Goal: Task Accomplishment & Management: Manage account settings

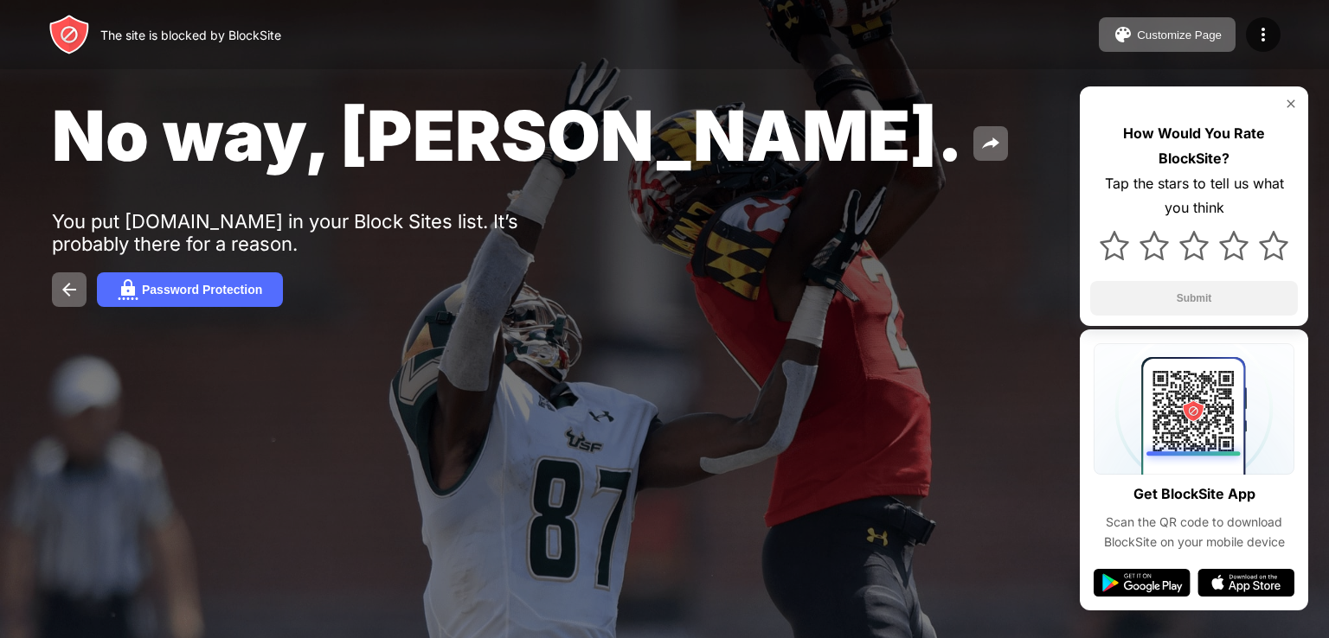
click at [1287, 98] on img at bounding box center [1291, 104] width 14 height 14
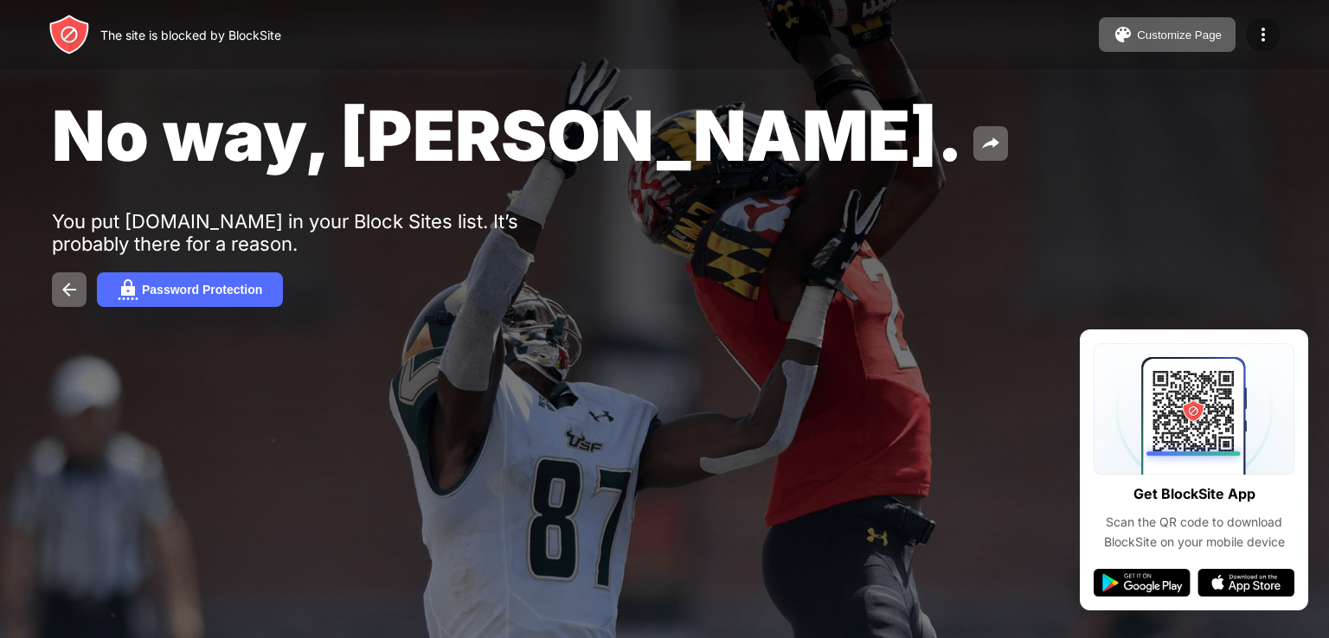
click at [1267, 29] on img at bounding box center [1263, 34] width 21 height 21
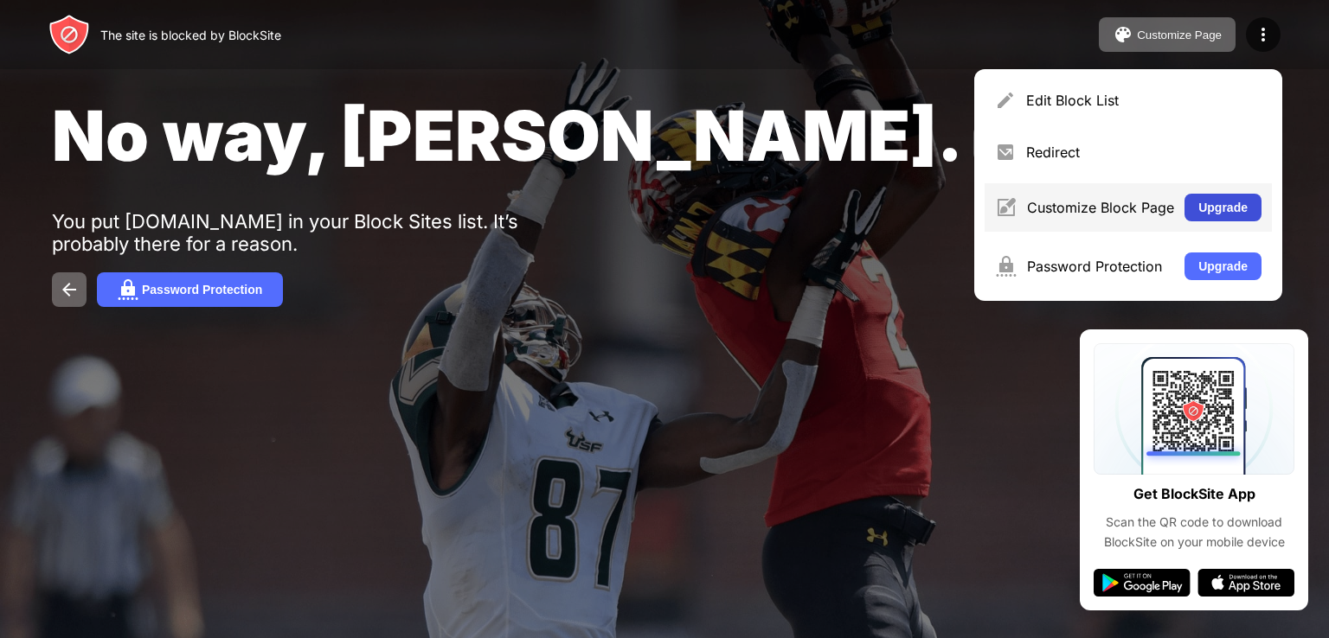
click at [1219, 206] on button "Upgrade" at bounding box center [1222, 208] width 77 height 28
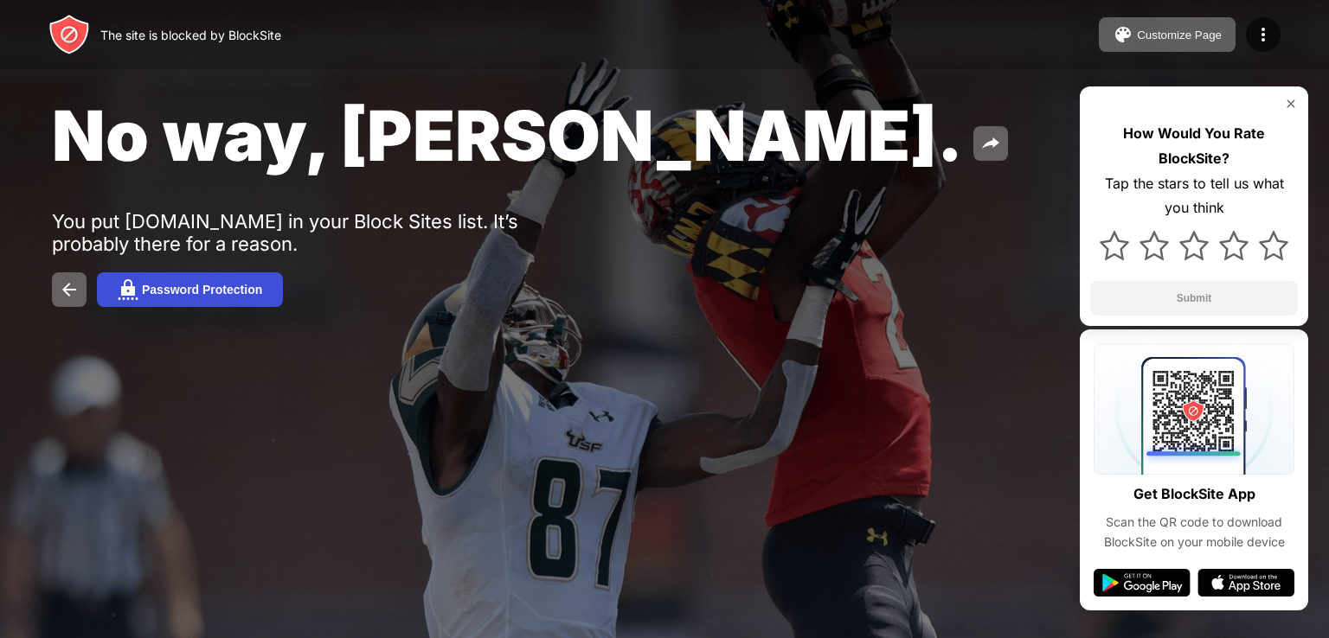
click at [197, 289] on div "Password Protection" at bounding box center [202, 290] width 120 height 14
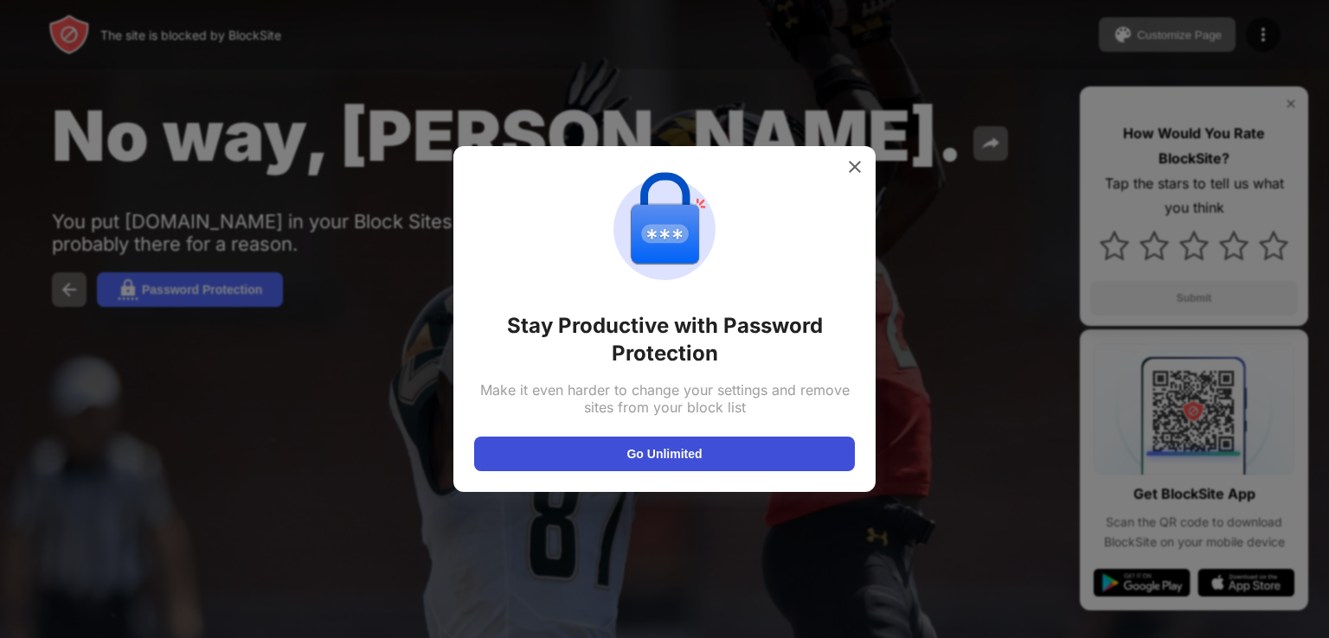
click at [626, 455] on button "Go Unlimited" at bounding box center [664, 454] width 381 height 35
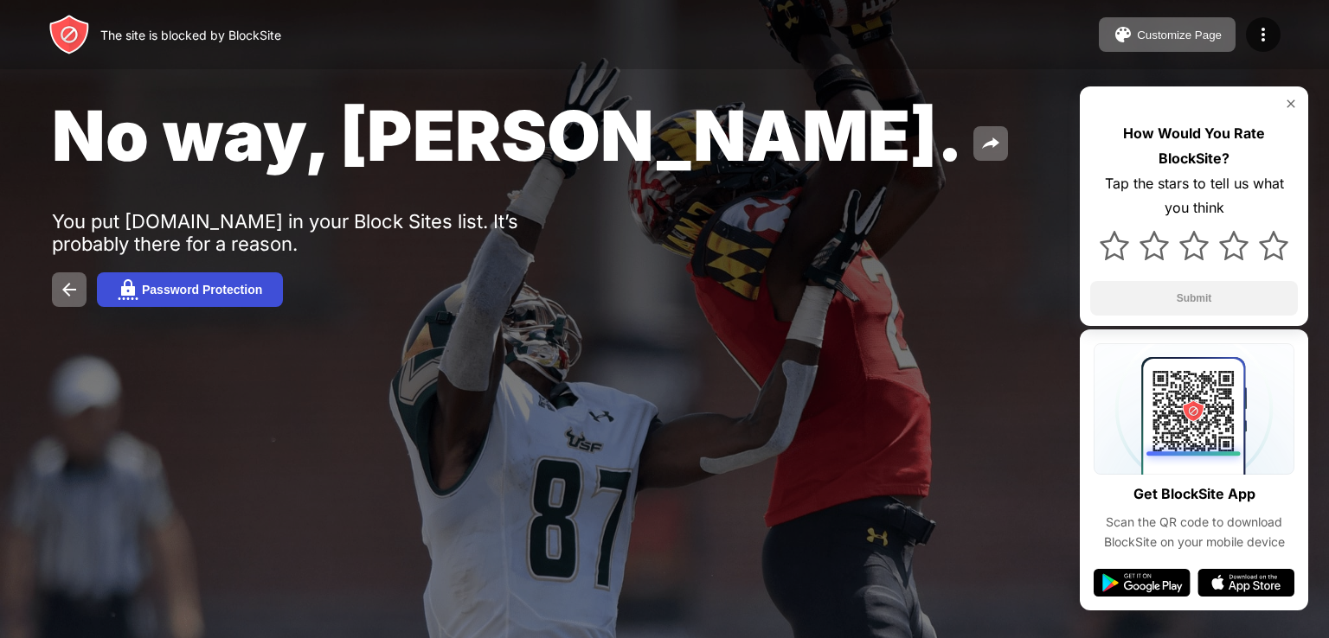
click at [239, 290] on div "Password Protection" at bounding box center [202, 290] width 120 height 14
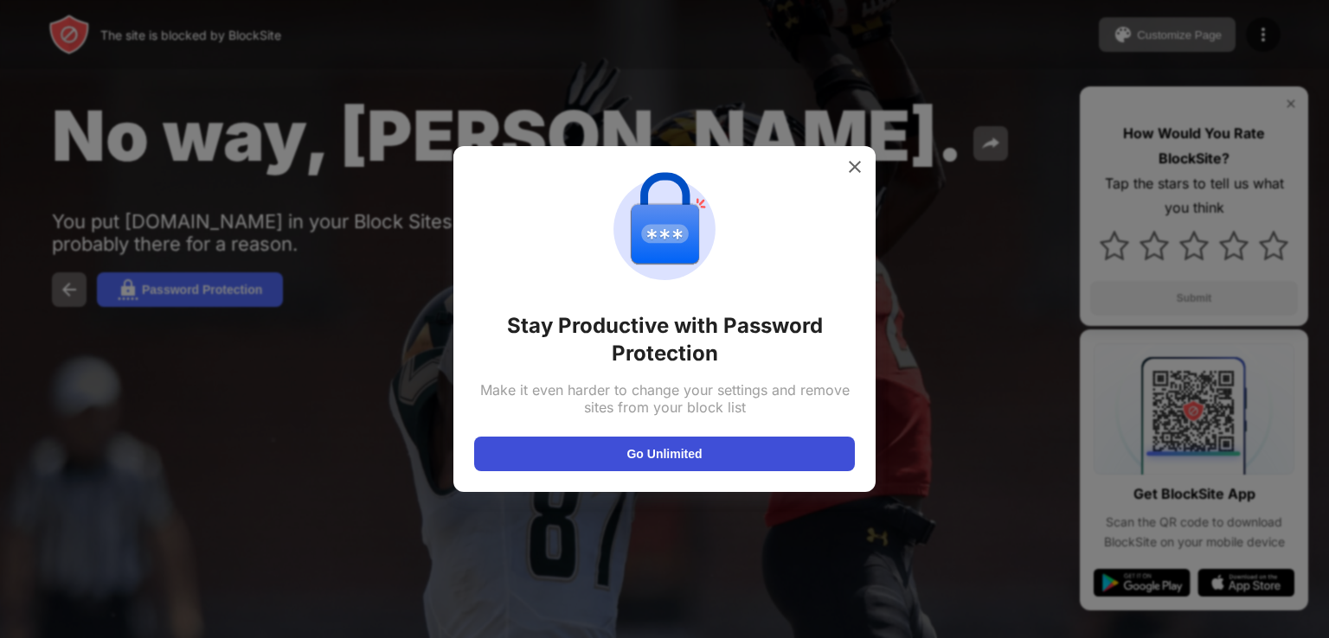
click at [667, 437] on button "Go Unlimited" at bounding box center [664, 454] width 381 height 35
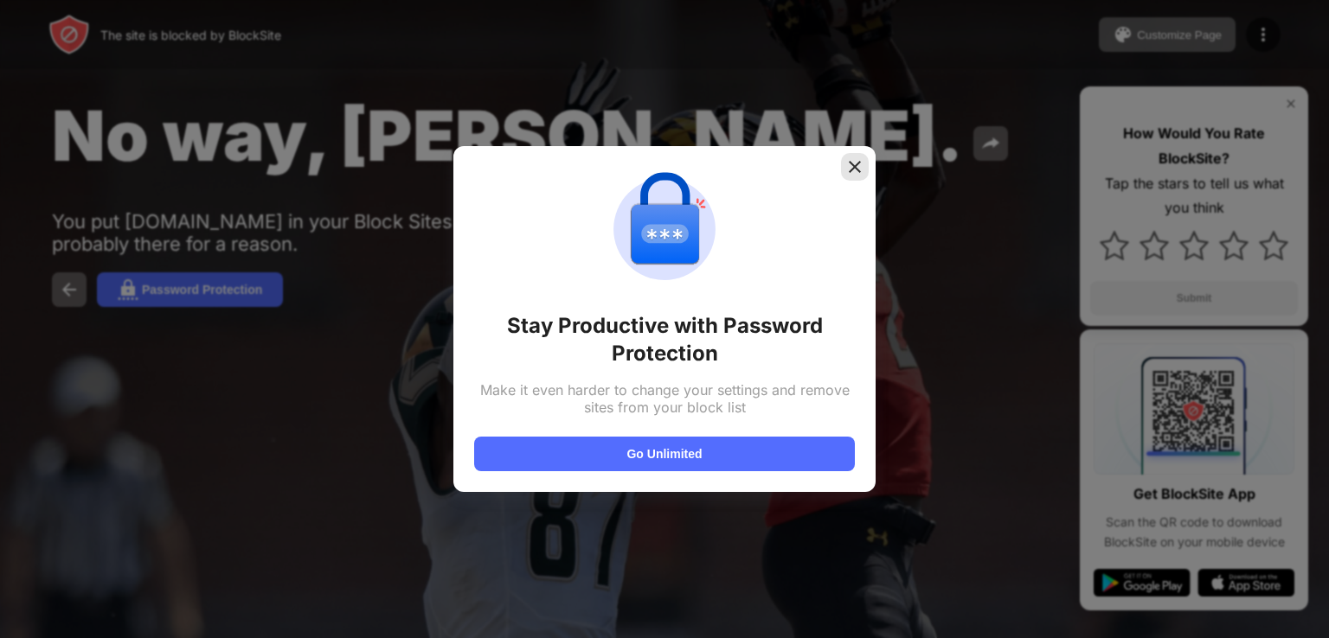
click at [854, 162] on img at bounding box center [854, 166] width 17 height 17
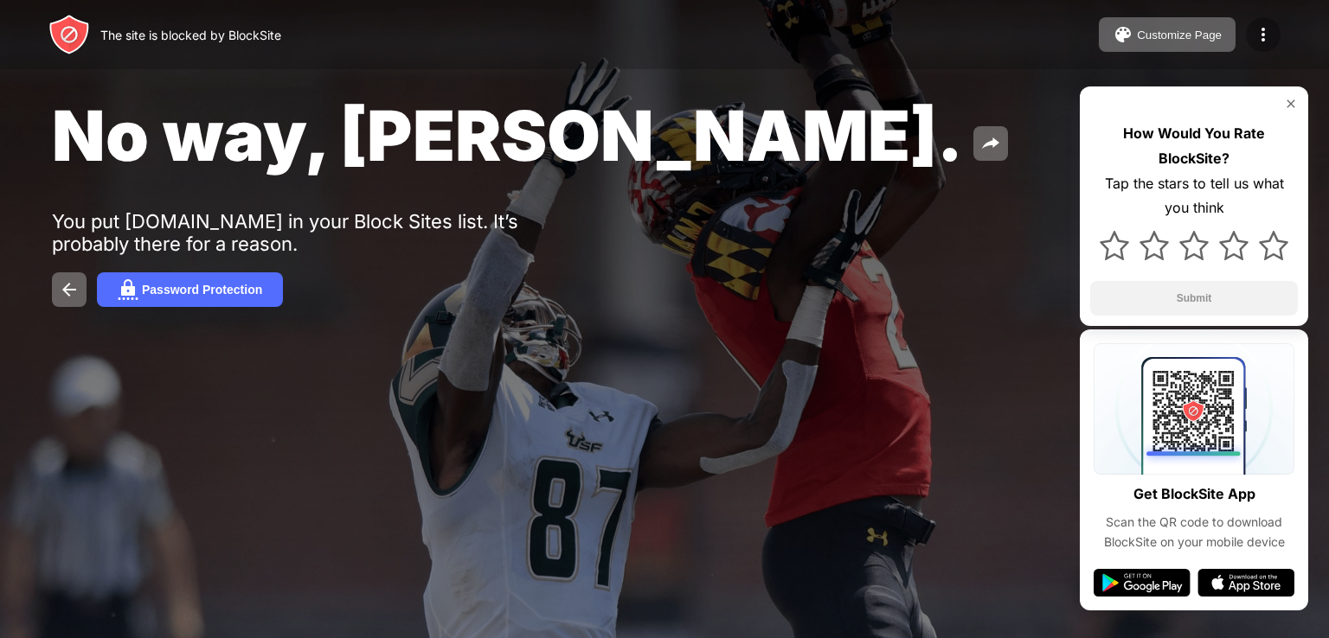
click at [1260, 30] on img at bounding box center [1263, 34] width 21 height 21
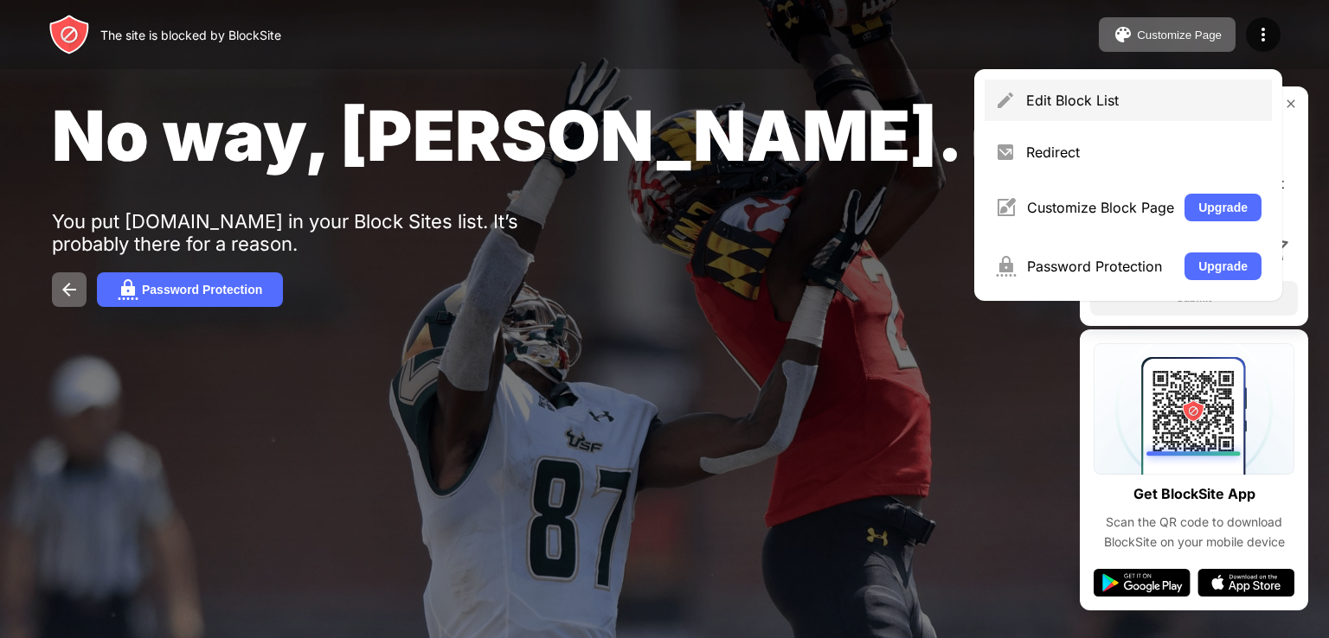
click at [1138, 110] on div "Edit Block List" at bounding box center [1127, 101] width 287 height 42
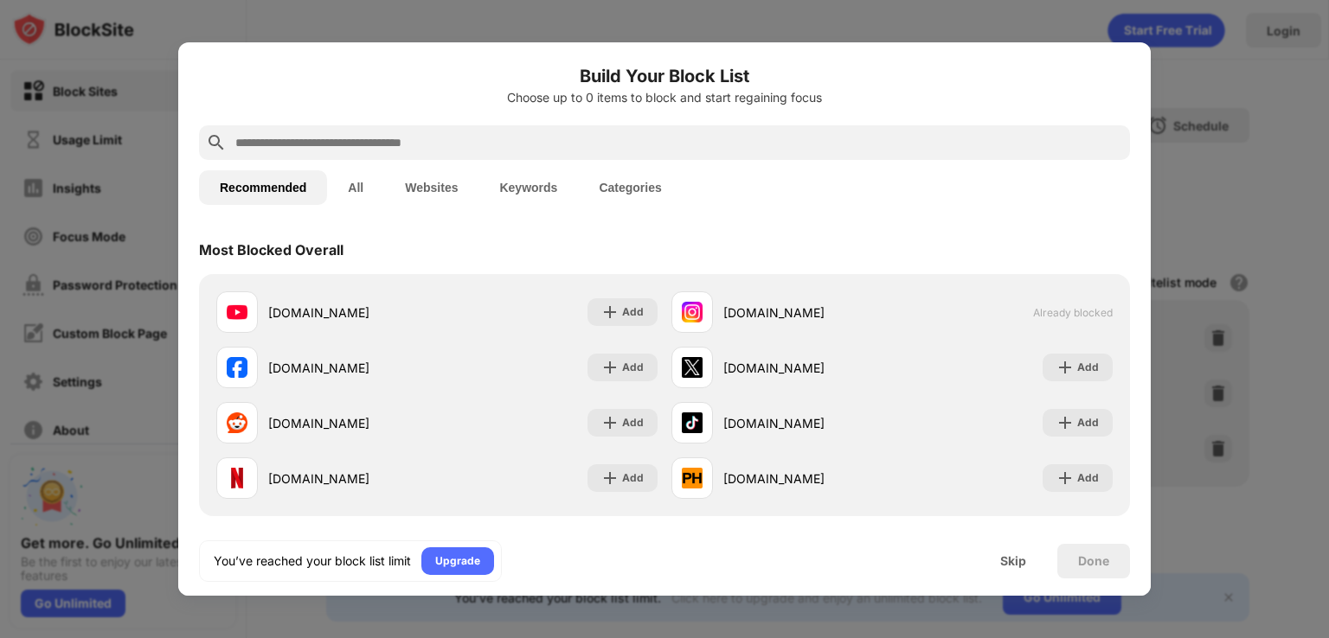
click at [456, 139] on input "text" at bounding box center [678, 142] width 889 height 21
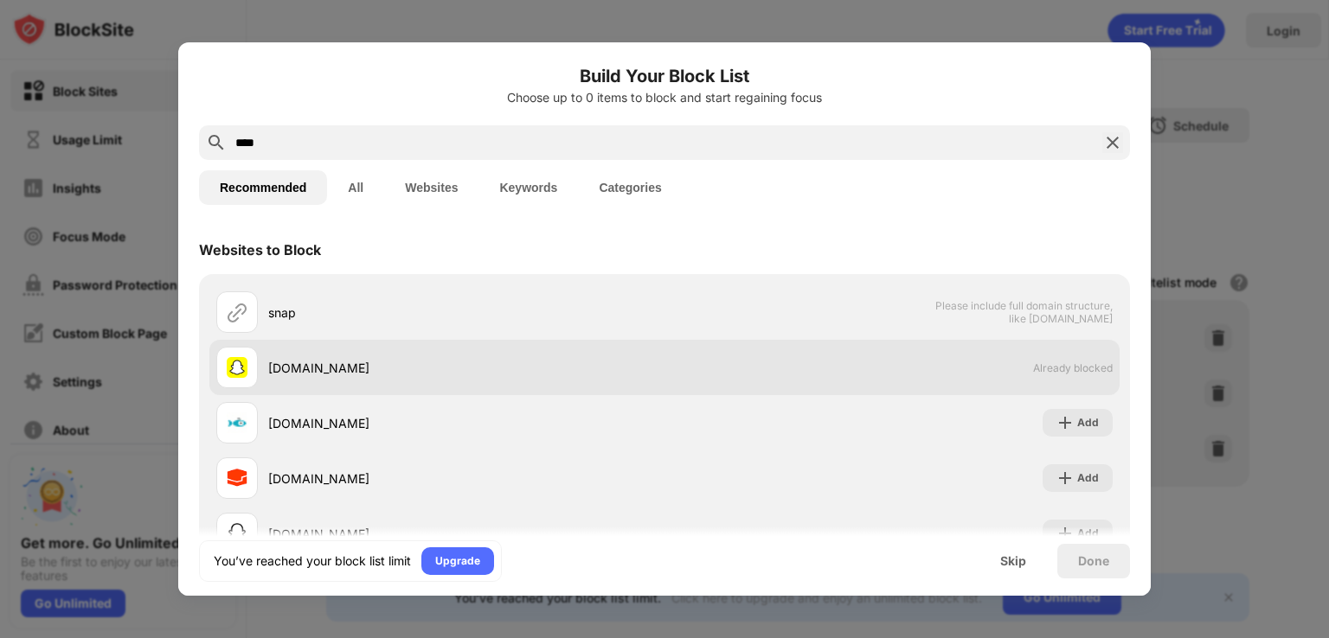
type input "****"
click at [1033, 368] on span "Already blocked" at bounding box center [1073, 368] width 80 height 13
click at [875, 377] on div "snapchat.com Already blocked" at bounding box center [664, 367] width 910 height 55
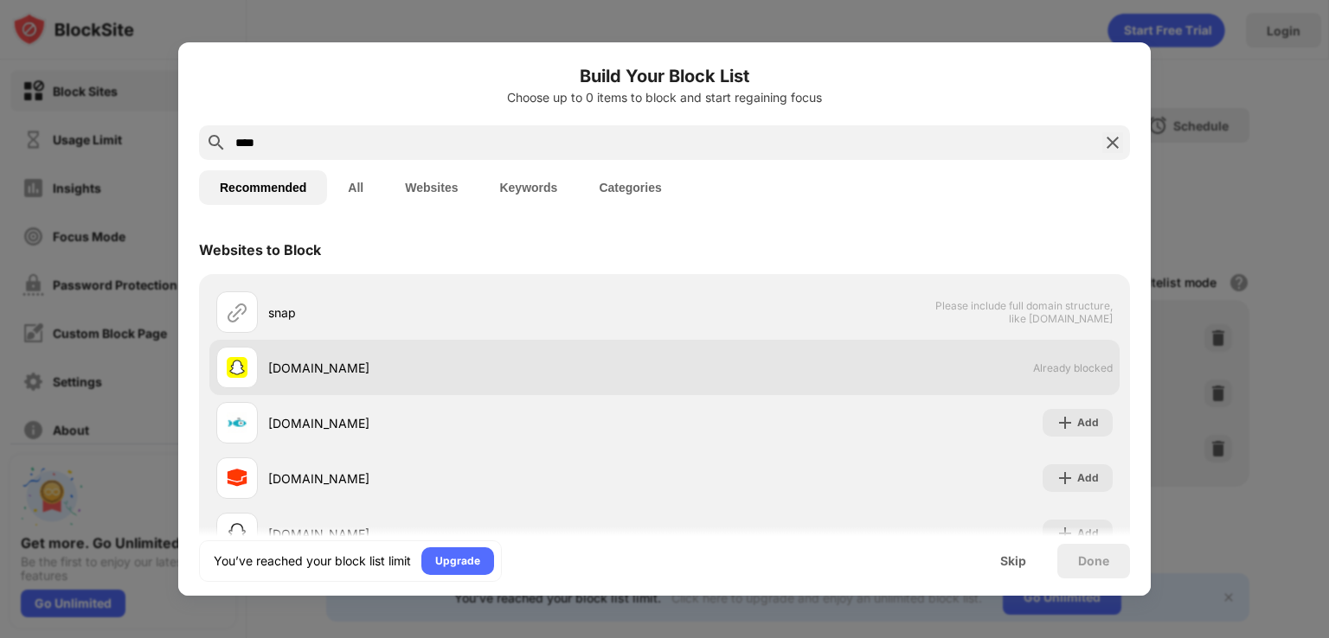
click at [875, 377] on div "snapchat.com Already blocked" at bounding box center [664, 367] width 910 height 55
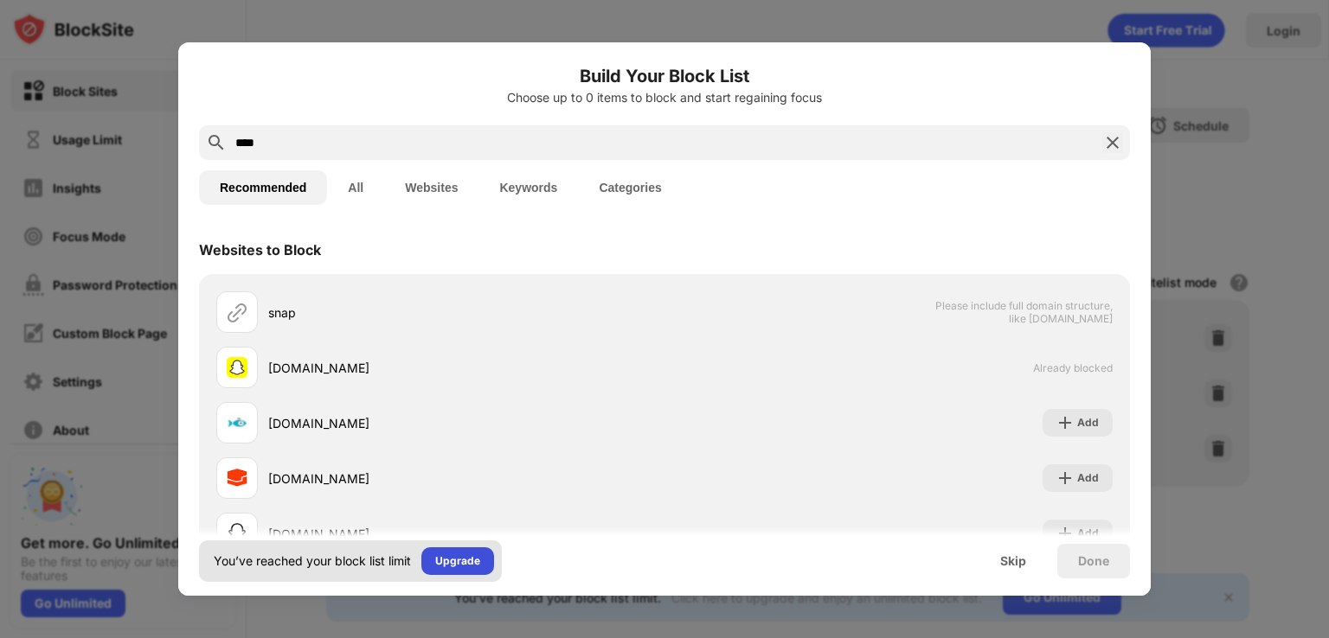
click at [471, 563] on div "Upgrade" at bounding box center [457, 561] width 45 height 17
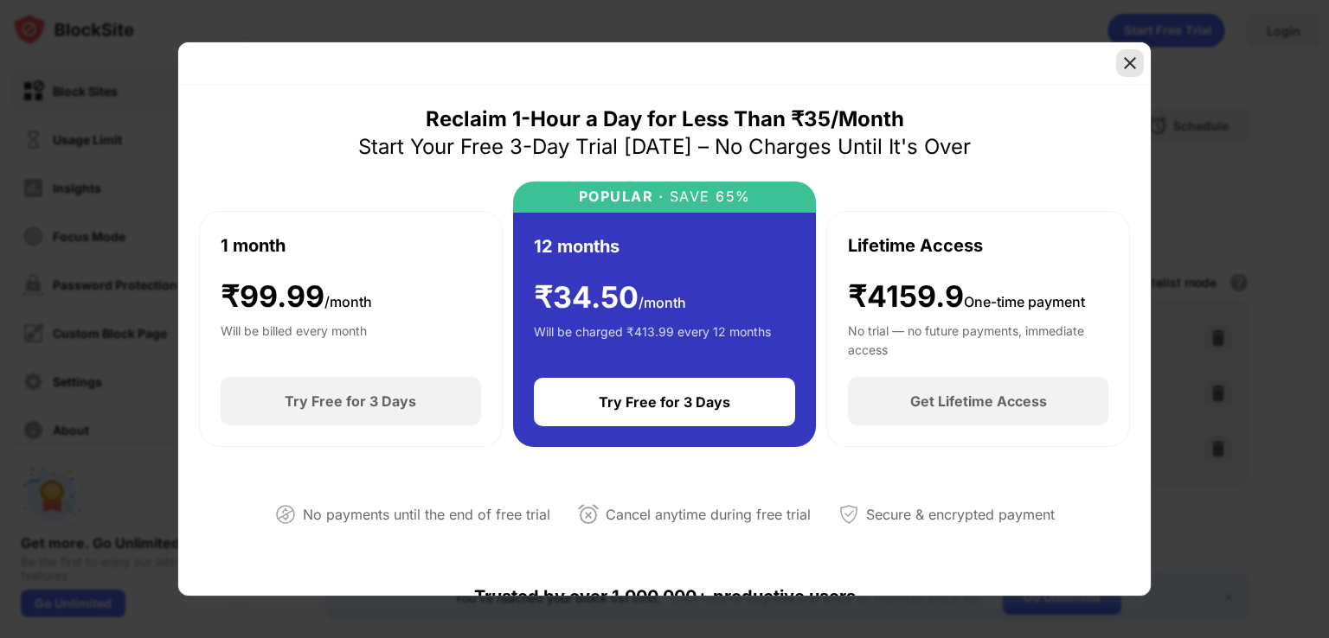
click at [1136, 59] on img at bounding box center [1129, 62] width 17 height 17
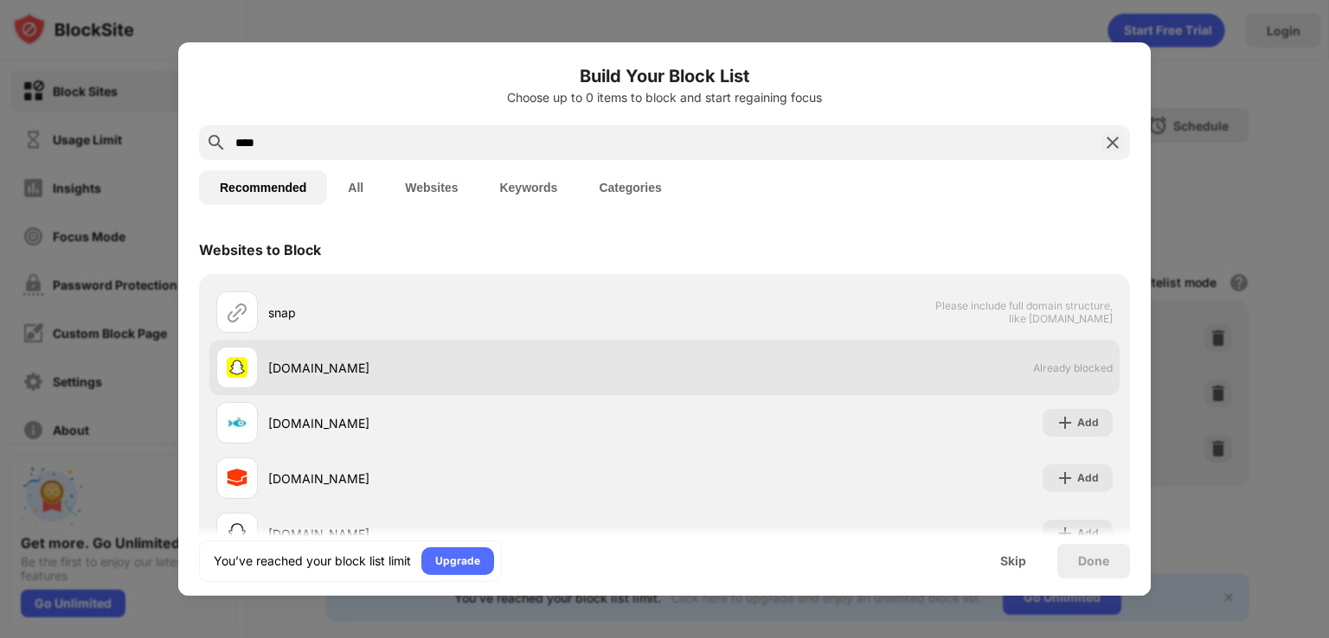
click at [1051, 379] on div "snapchat.com Already blocked" at bounding box center [664, 367] width 910 height 55
click at [1103, 107] on div "Build Your Block List Choose up to 0 items to block and start regaining focus" at bounding box center [664, 94] width 931 height 62
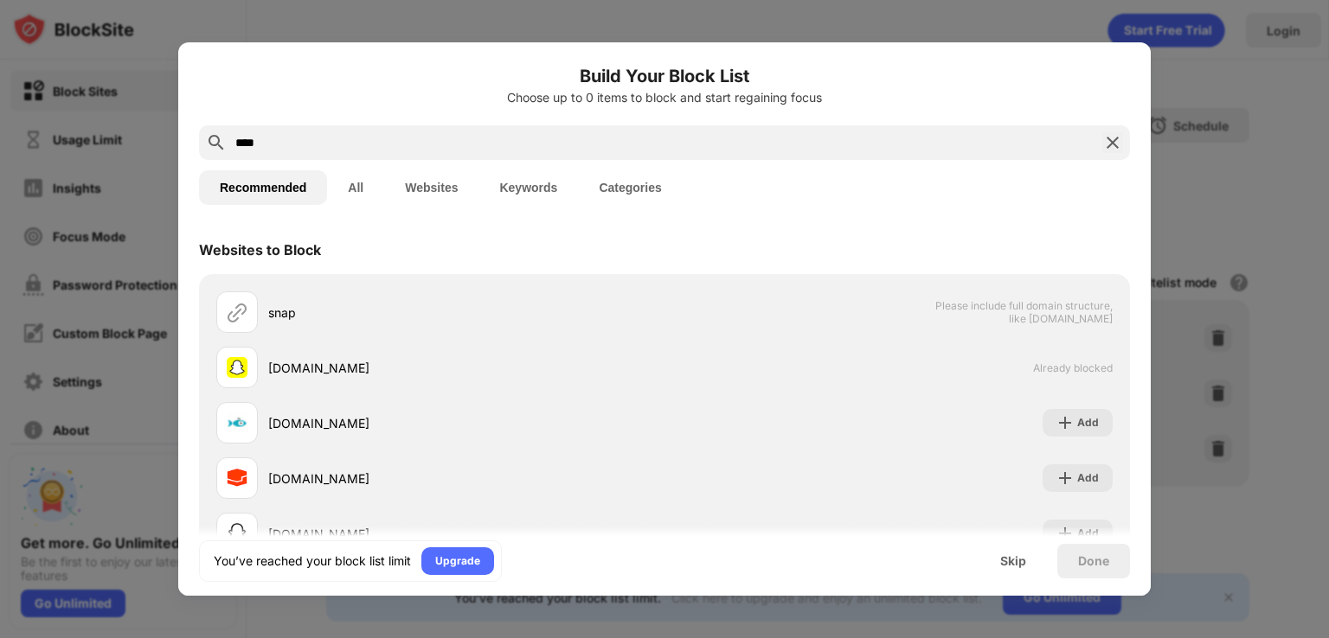
click at [1102, 141] on img at bounding box center [1112, 142] width 21 height 21
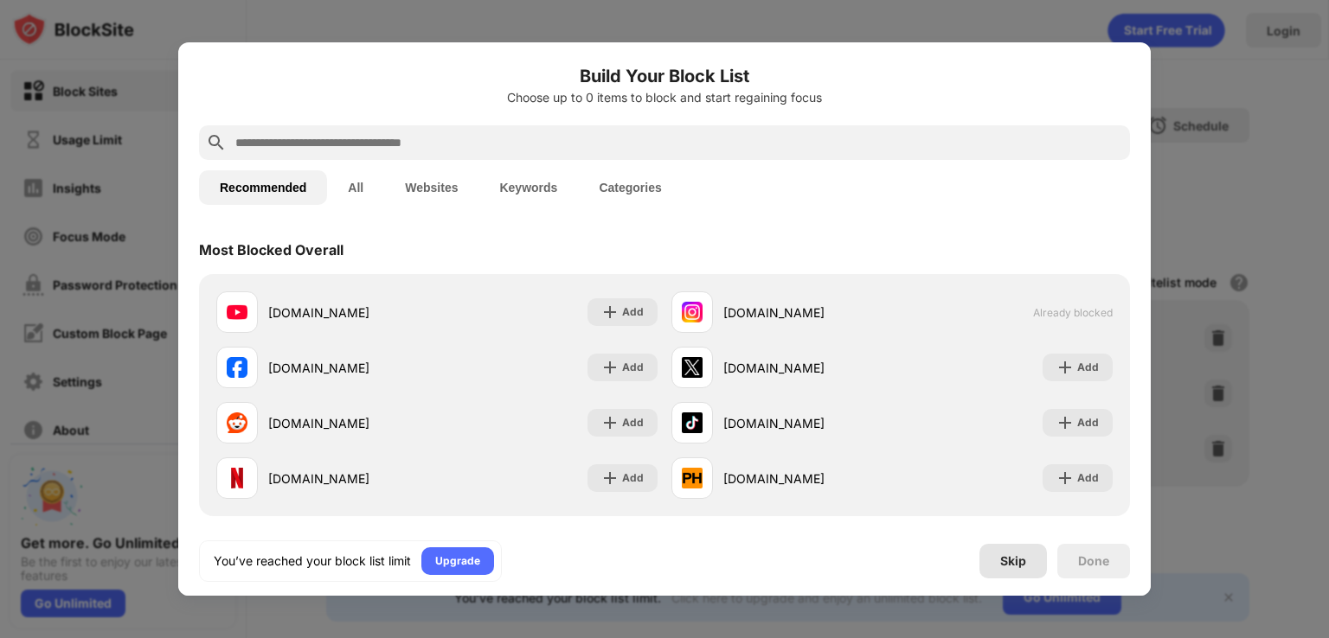
click at [1009, 561] on div "Skip" at bounding box center [1013, 562] width 26 height 14
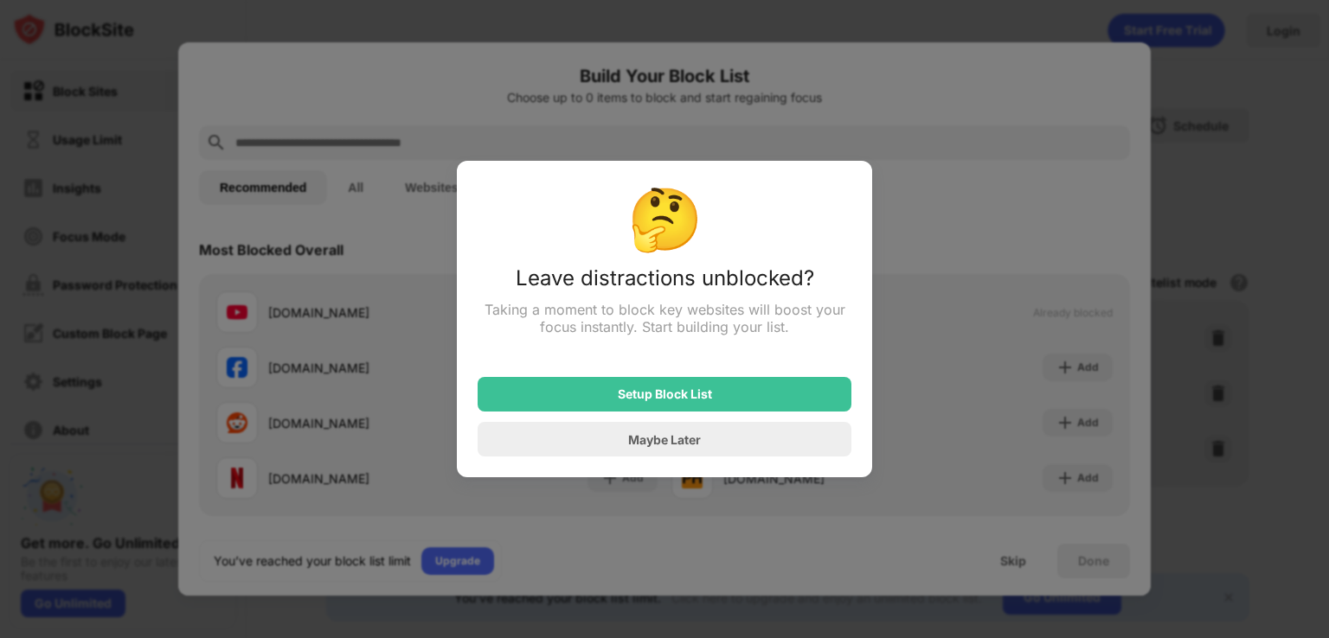
drag, startPoint x: 1009, startPoint y: 561, endPoint x: 647, endPoint y: 387, distance: 401.6
click at [647, 638] on div "Build Your Block List Choose up to 0 items to block and start regaining focus R…" at bounding box center [664, 638] width 1329 height 0
click at [682, 437] on div "Maybe Later" at bounding box center [664, 440] width 73 height 15
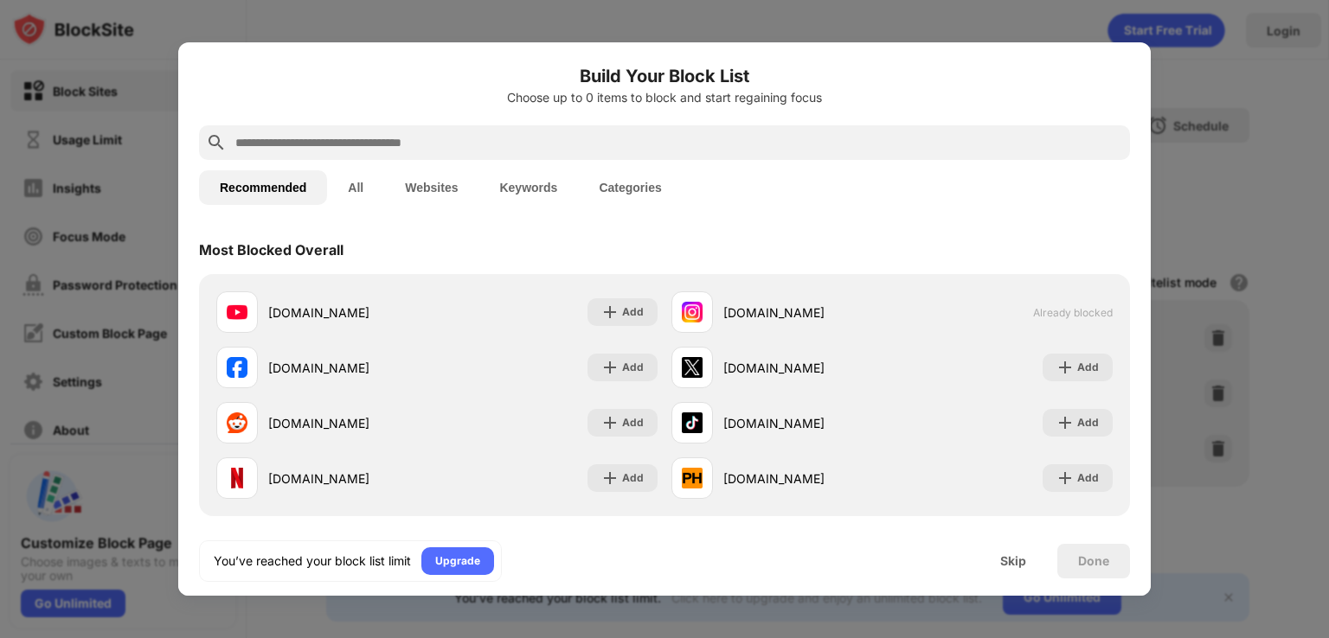
click at [356, 182] on button "All" at bounding box center [355, 187] width 57 height 35
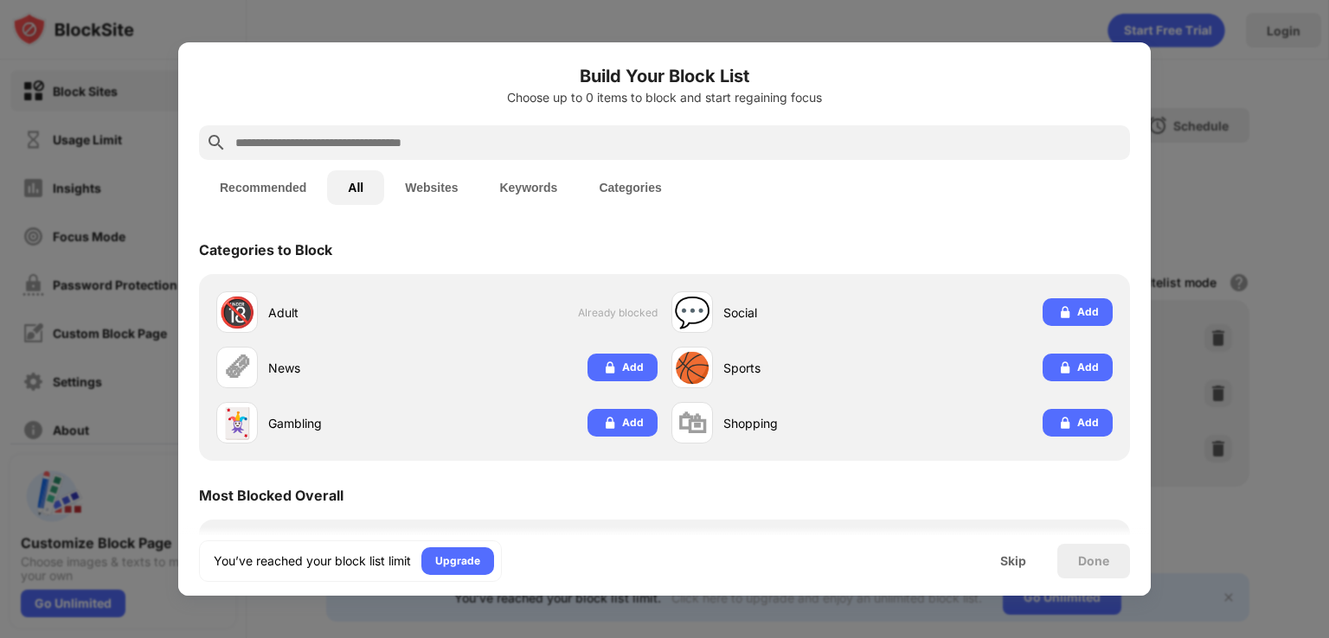
click at [356, 182] on button "All" at bounding box center [355, 187] width 57 height 35
click at [251, 188] on button "Recommended" at bounding box center [263, 187] width 128 height 35
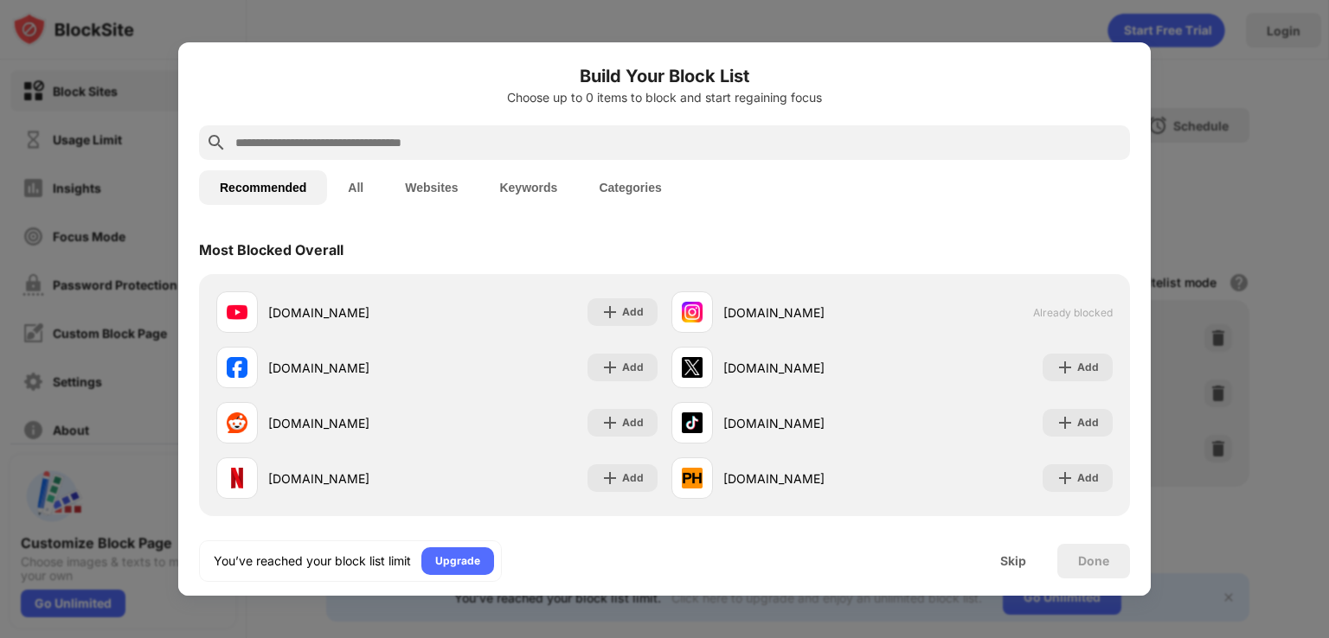
click at [1239, 56] on div at bounding box center [664, 319] width 1329 height 638
